Goal: Navigation & Orientation: Find specific page/section

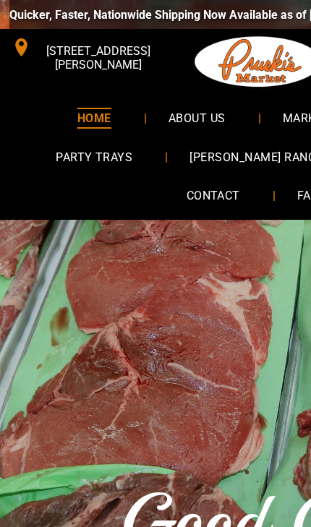
scroll to position [0, 20]
click at [127, 151] on span "PARTY TRAYS" at bounding box center [94, 156] width 77 height 21
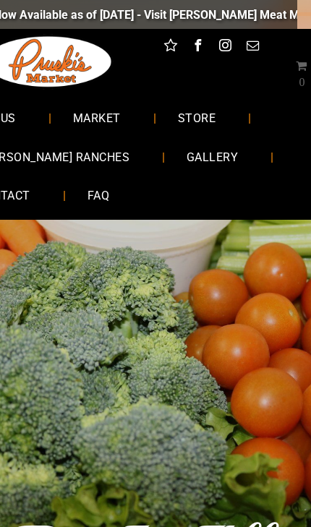
scroll to position [0, 245]
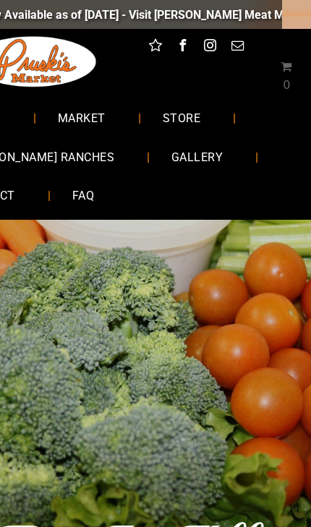
click at [191, 158] on span "GALLERY" at bounding box center [196, 156] width 51 height 21
